Goal: Navigation & Orientation: Understand site structure

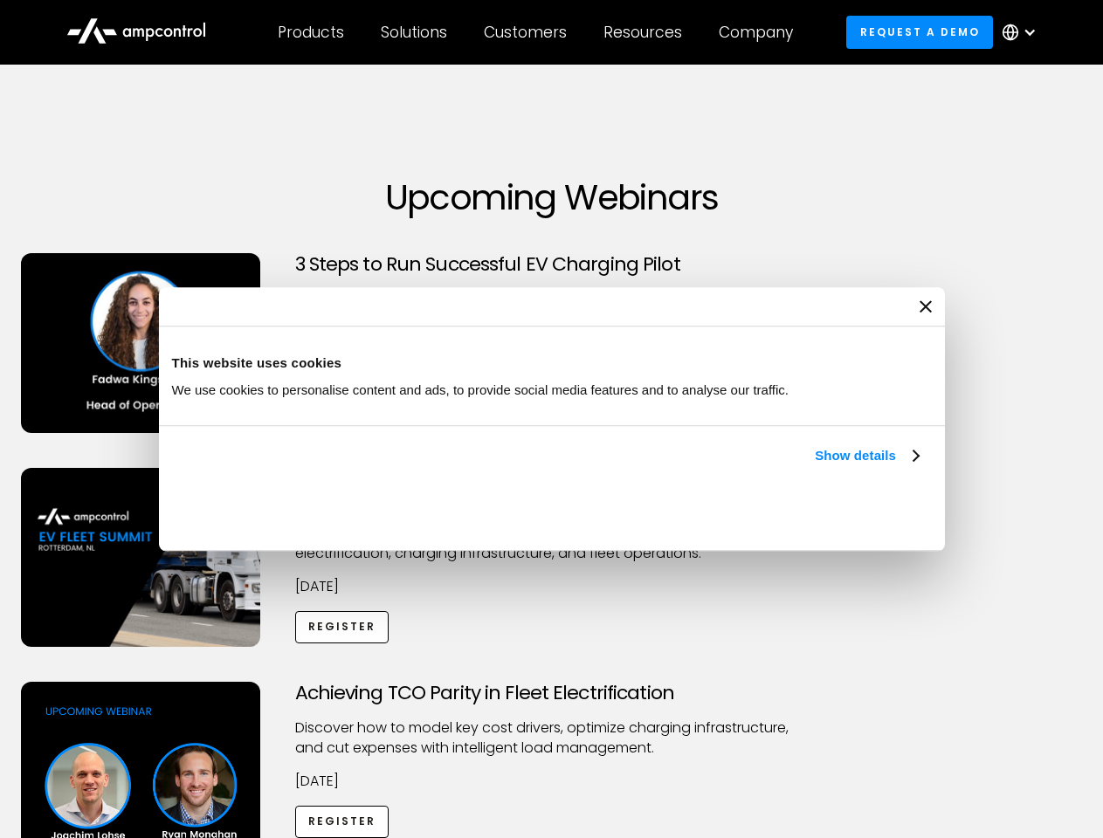
click at [815, 466] on link "Show details" at bounding box center [866, 455] width 103 height 21
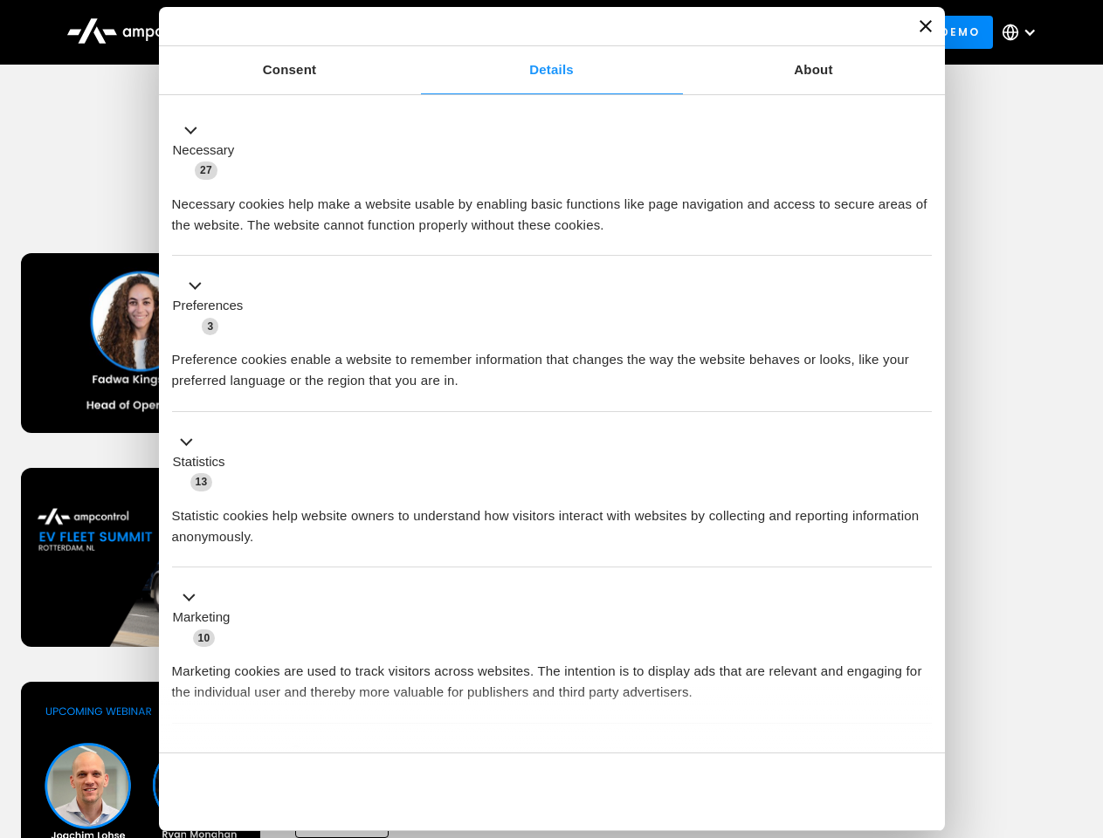
click at [920, 236] on div "Necessary cookies help make a website usable by enabling basic functions like p…" at bounding box center [552, 208] width 760 height 55
click at [1084, 704] on div "Achieving TCO Parity in Fleet Electrification Discover how to model key cost dr…" at bounding box center [551, 819] width 1097 height 274
click at [537, 32] on div "Customers" at bounding box center [525, 32] width 83 height 19
click at [310, 32] on div "Products" at bounding box center [311, 32] width 66 height 19
click at [415, 32] on div "Solutions" at bounding box center [414, 32] width 66 height 19
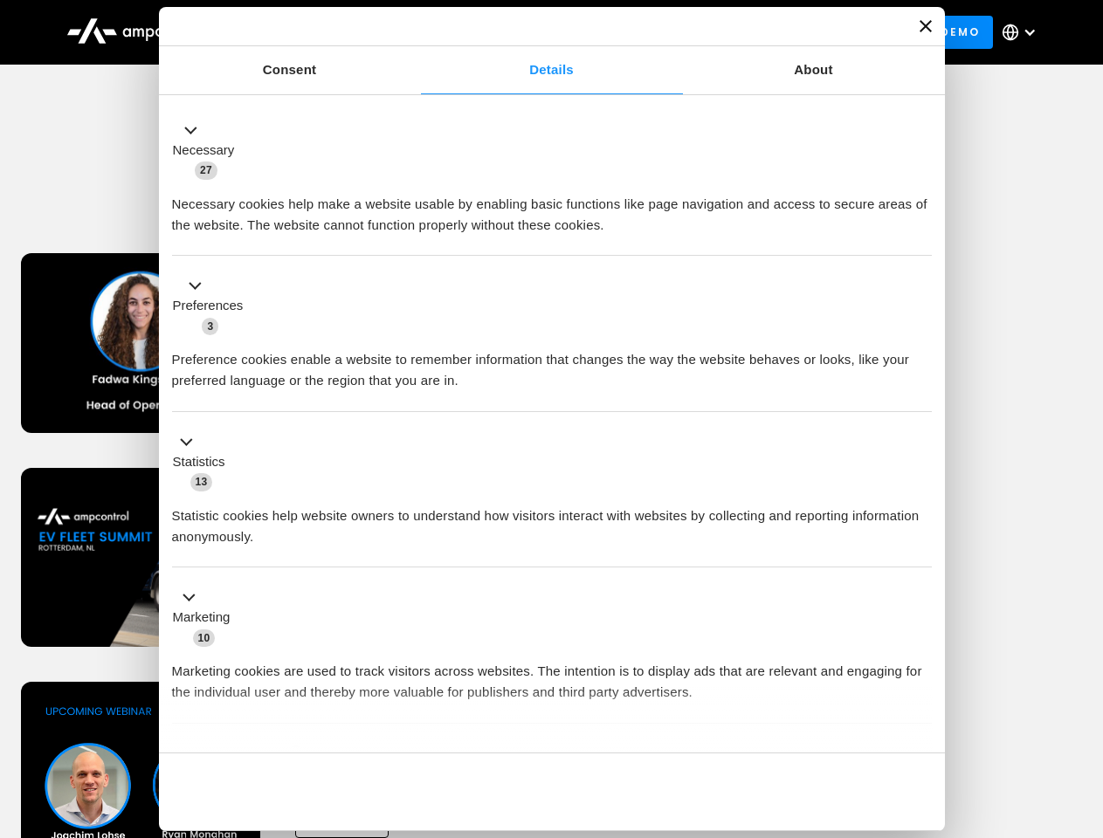
click at [528, 32] on div "Customers" at bounding box center [525, 32] width 83 height 19
click at [646, 32] on div "Resources" at bounding box center [642, 32] width 79 height 19
click at [762, 32] on div "Company" at bounding box center [756, 32] width 74 height 19
click at [1024, 32] on div at bounding box center [1030, 32] width 14 height 14
